Goal: Information Seeking & Learning: Learn about a topic

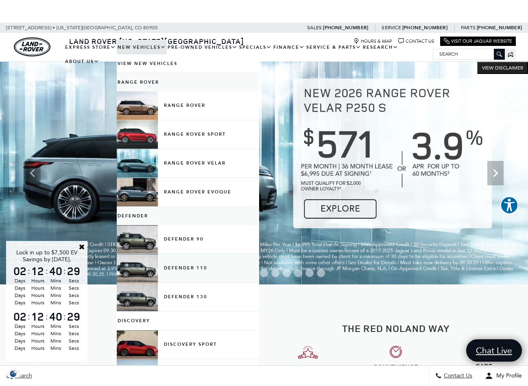
click at [156, 281] on link "Defender 110" at bounding box center [188, 268] width 142 height 28
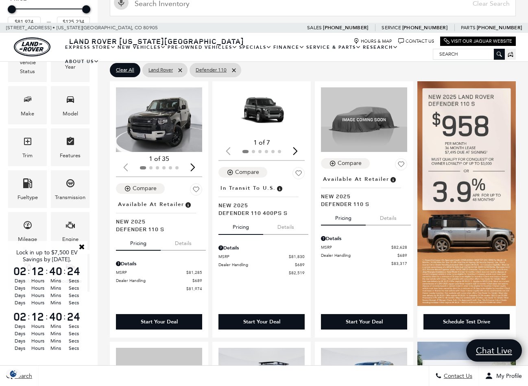
scroll to position [135, 0]
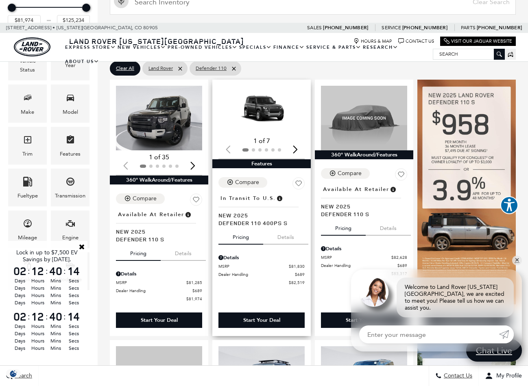
click at [281, 227] on button "Details" at bounding box center [285, 236] width 45 height 18
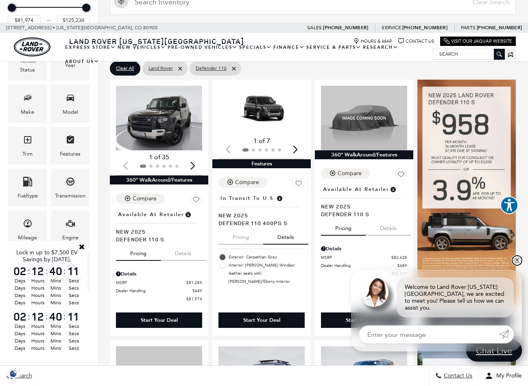
click at [519, 266] on link "✕" at bounding box center [517, 261] width 10 height 10
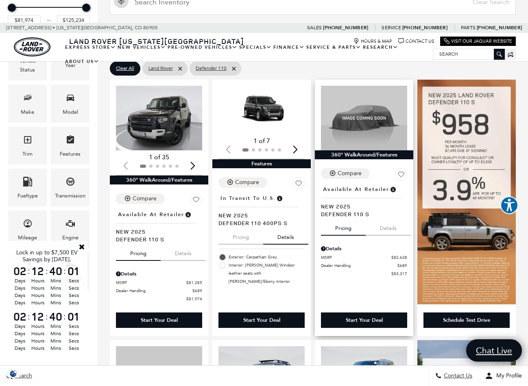
click at [383, 218] on button "Details" at bounding box center [388, 227] width 45 height 18
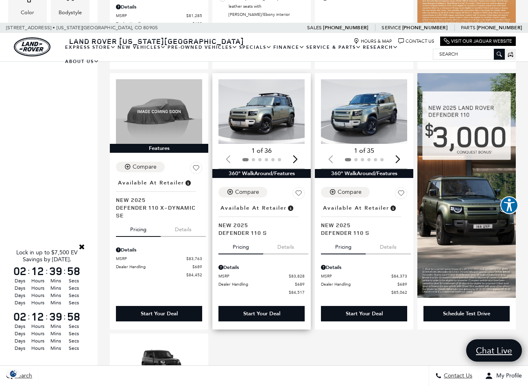
scroll to position [406, 0]
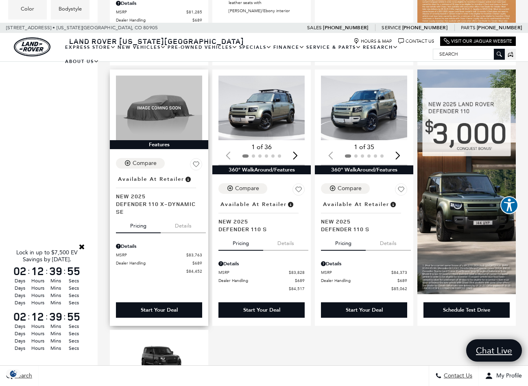
click at [184, 216] on button "Details" at bounding box center [183, 225] width 45 height 18
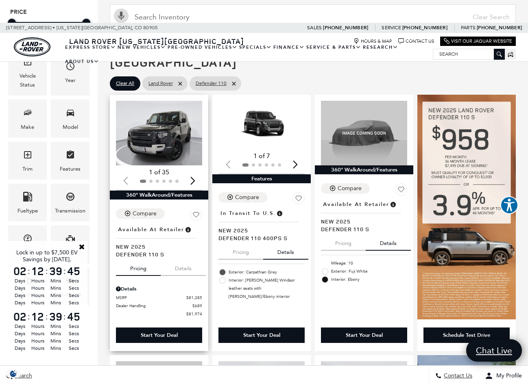
scroll to position [119, 0]
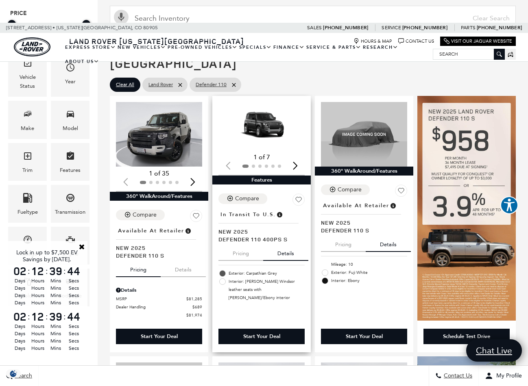
click at [267, 121] on img "1 / 2" at bounding box center [261, 126] width 86 height 48
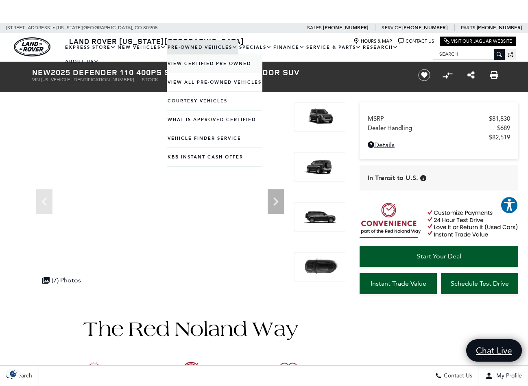
click at [198, 73] on link "View Certified Pre-Owned" at bounding box center [215, 64] width 96 height 18
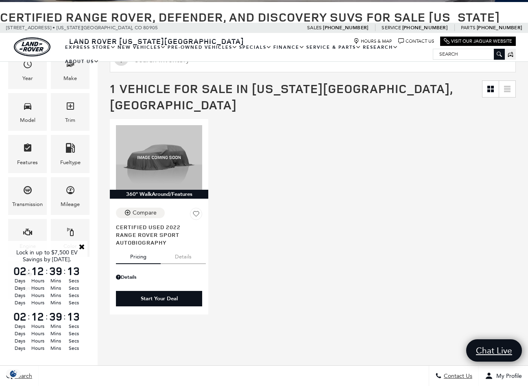
scroll to position [118, 0]
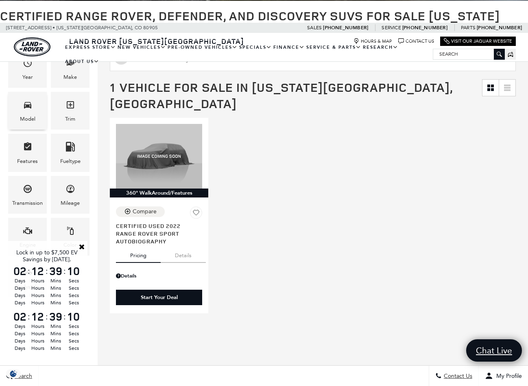
click at [30, 111] on span "Model" at bounding box center [28, 106] width 10 height 17
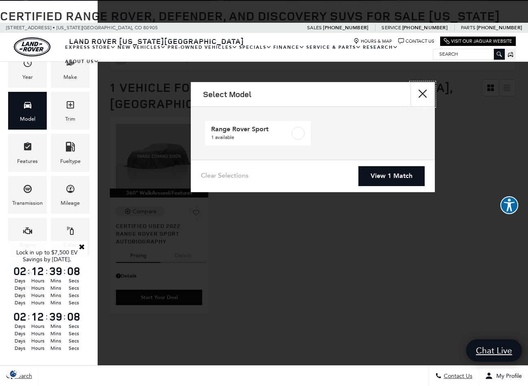
click at [417, 95] on button "Close" at bounding box center [422, 94] width 24 height 24
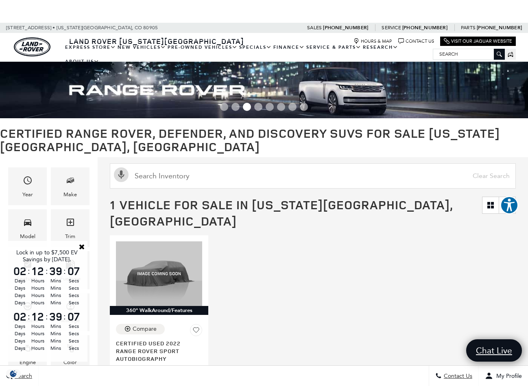
scroll to position [0, 0]
